Goal: Use online tool/utility: Utilize a website feature to perform a specific function

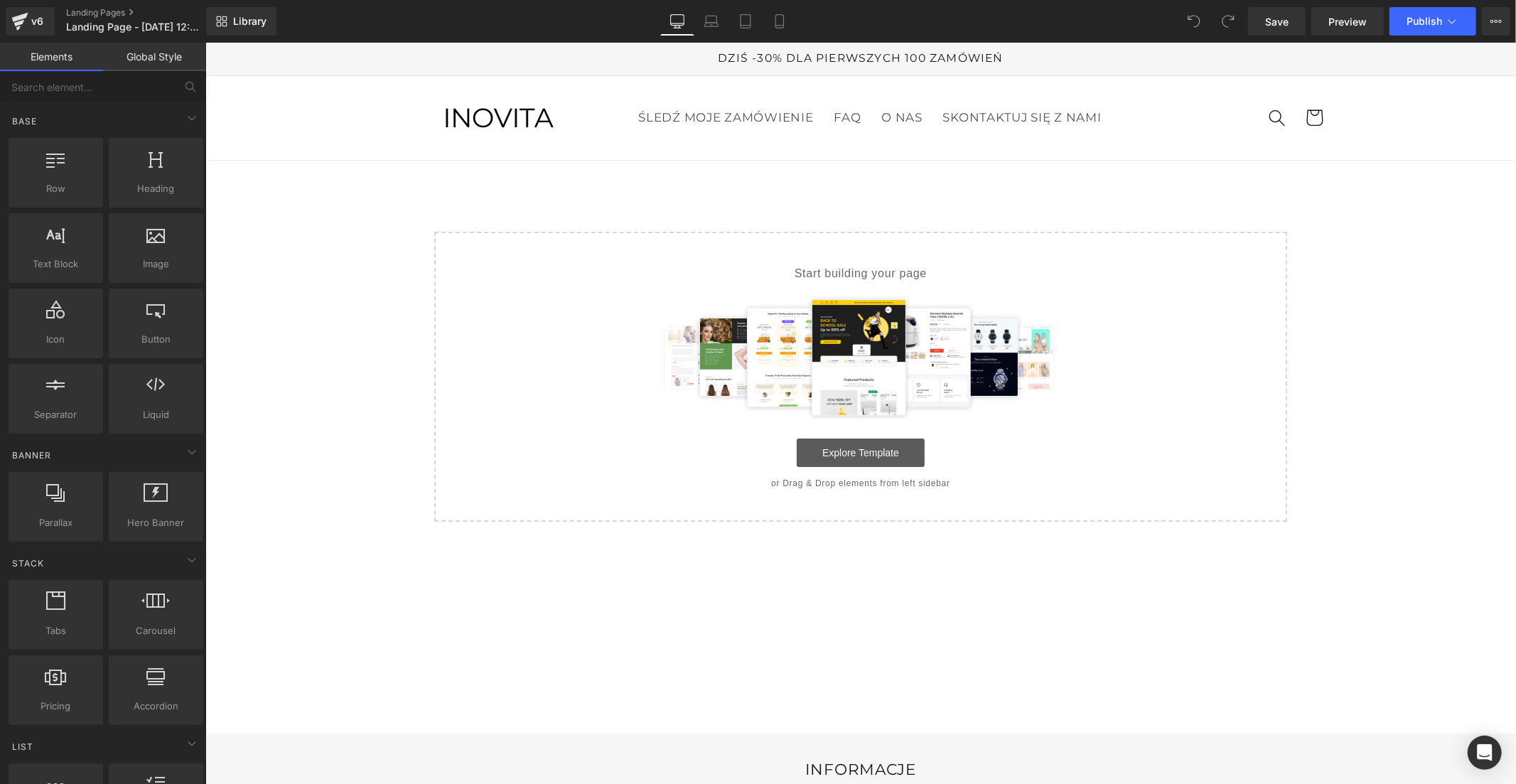
click at [880, 447] on link "Explore Template" at bounding box center [860, 452] width 128 height 29
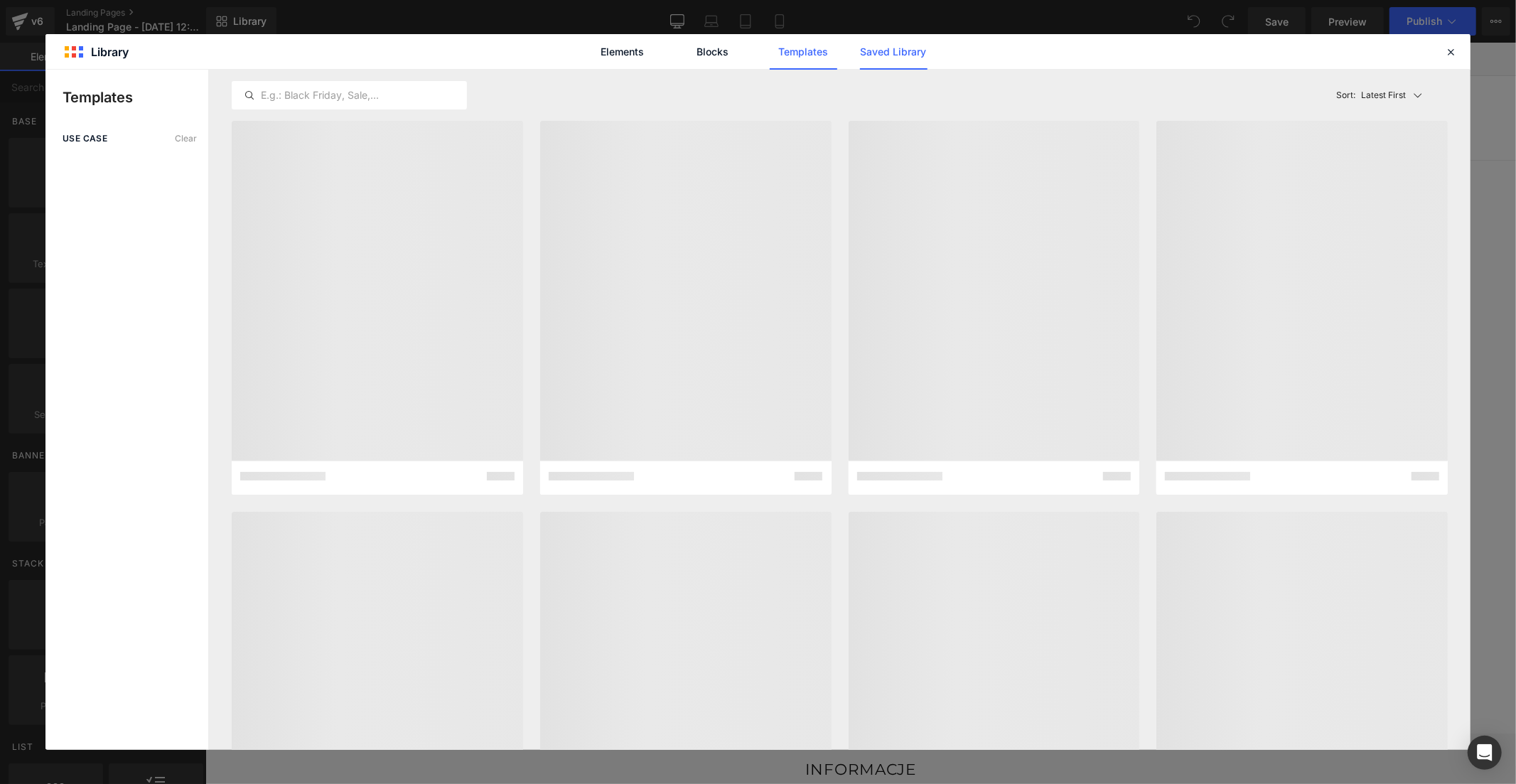
click at [910, 52] on link "Saved Library" at bounding box center [893, 52] width 68 height 36
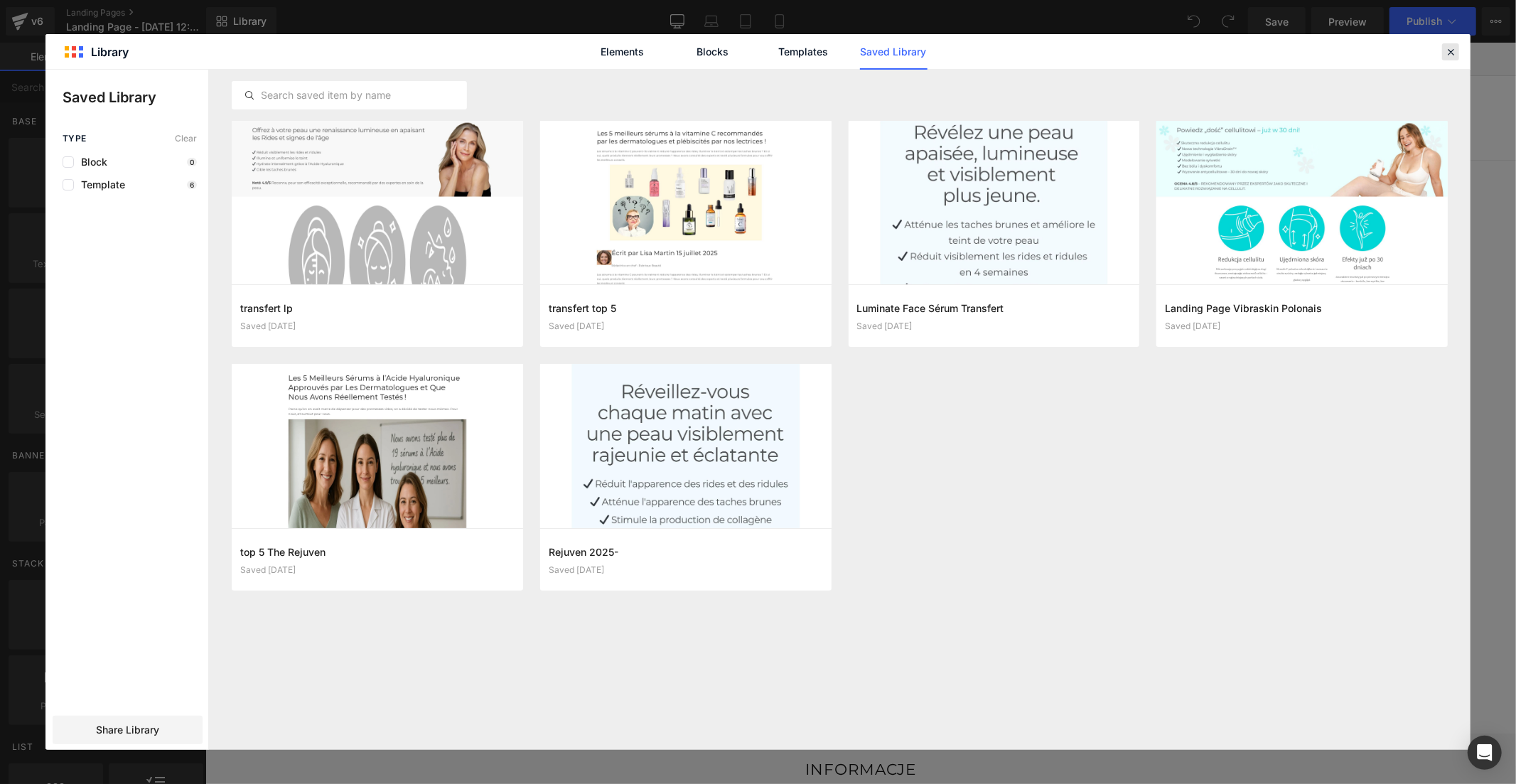
click at [1447, 51] on icon at bounding box center [1451, 52] width 13 height 13
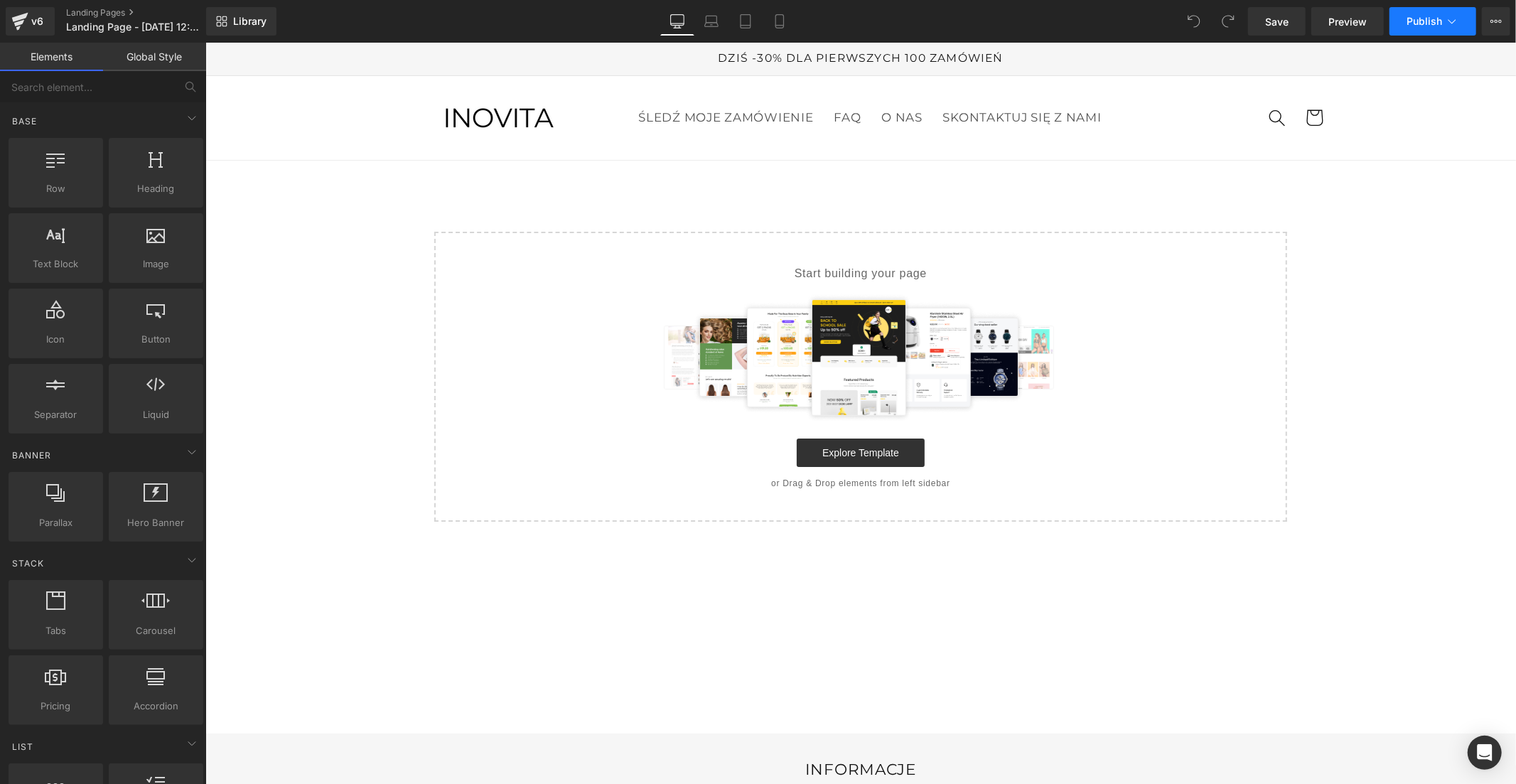
click at [1430, 13] on button "Publish" at bounding box center [1433, 21] width 86 height 29
click at [1491, 18] on icon at bounding box center [1496, 21] width 11 height 11
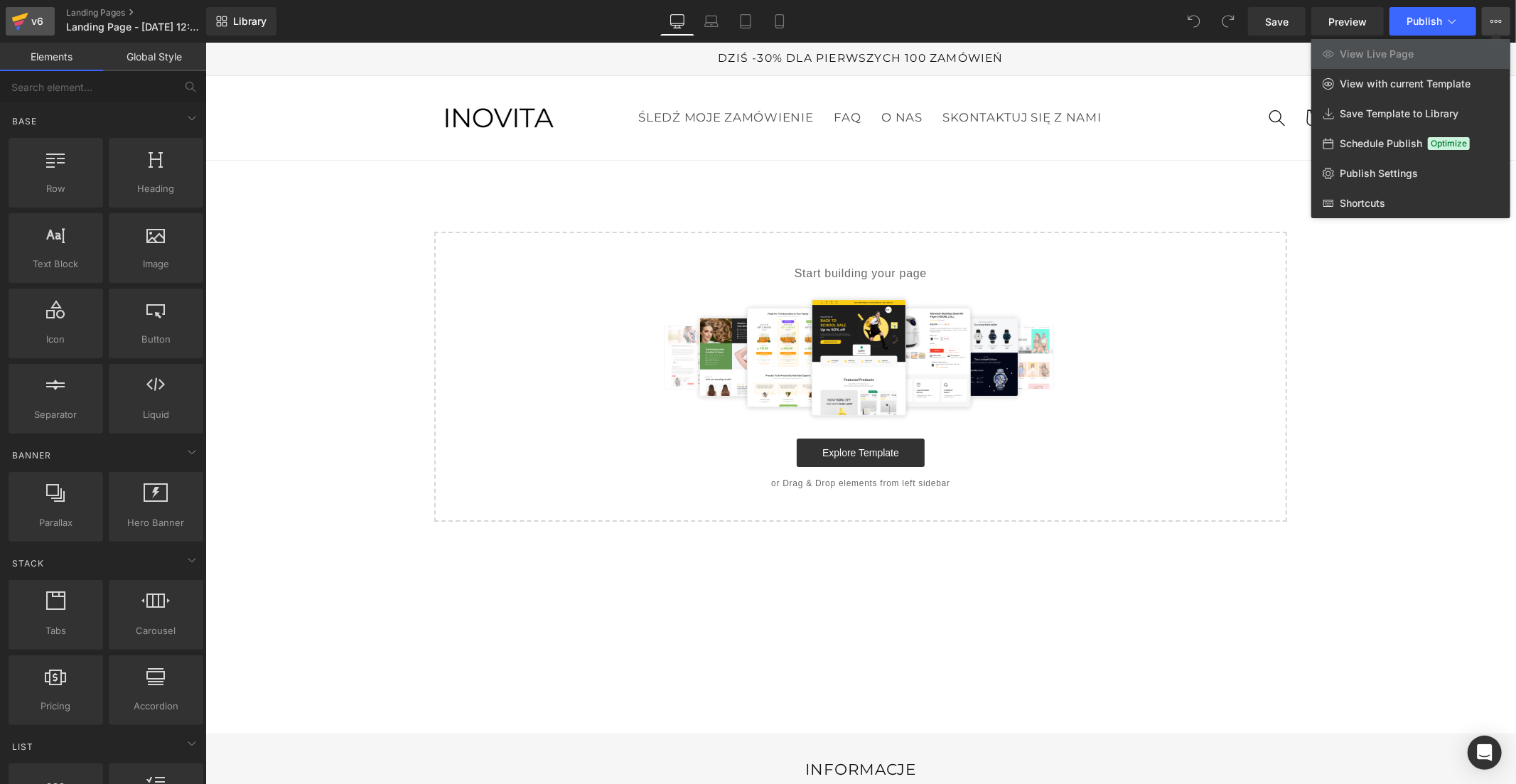
click at [34, 19] on div "v6" at bounding box center [38, 21] width 18 height 19
